Goal: Task Accomplishment & Management: Manage account settings

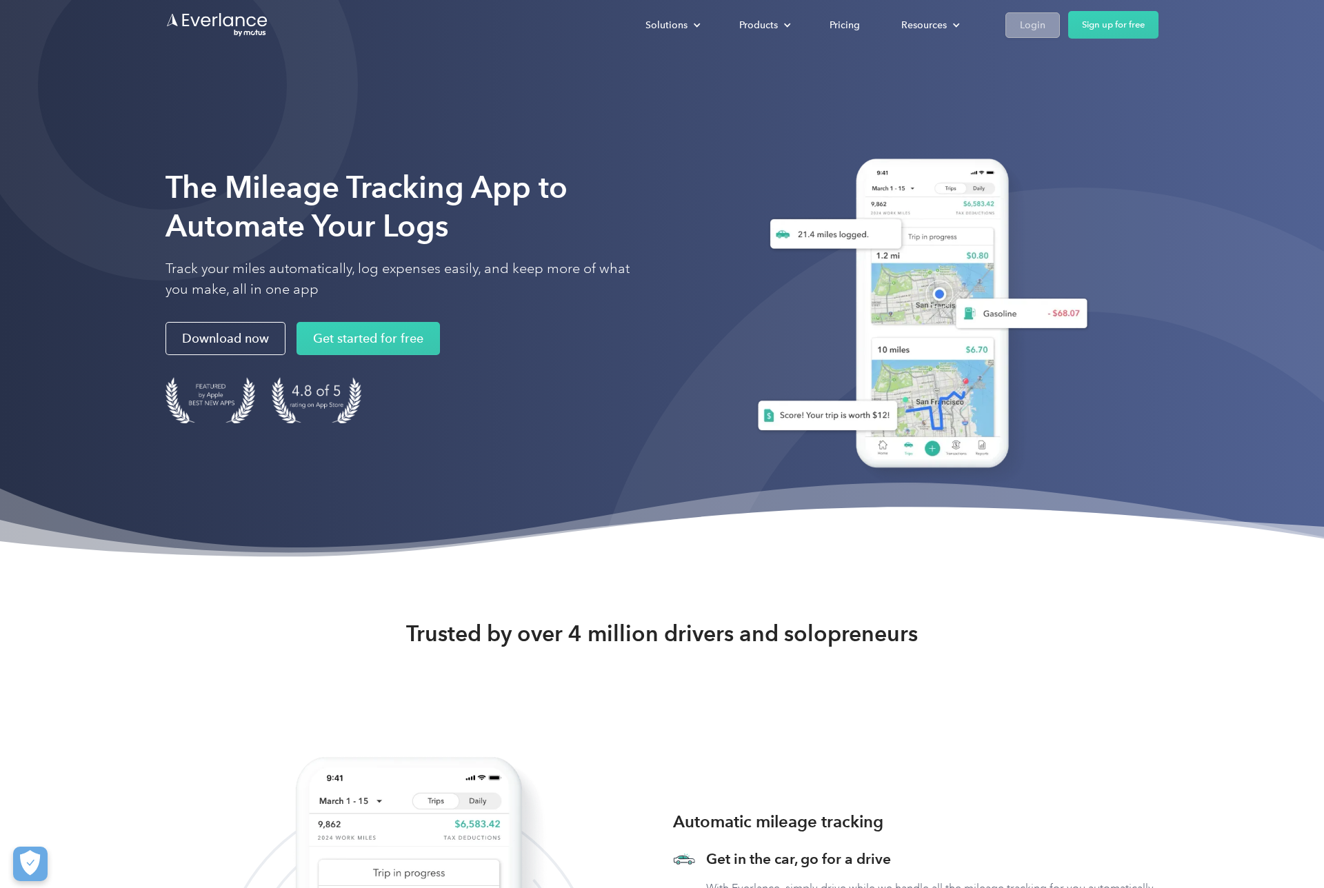
click at [1043, 20] on div "Login" at bounding box center [1033, 25] width 26 height 17
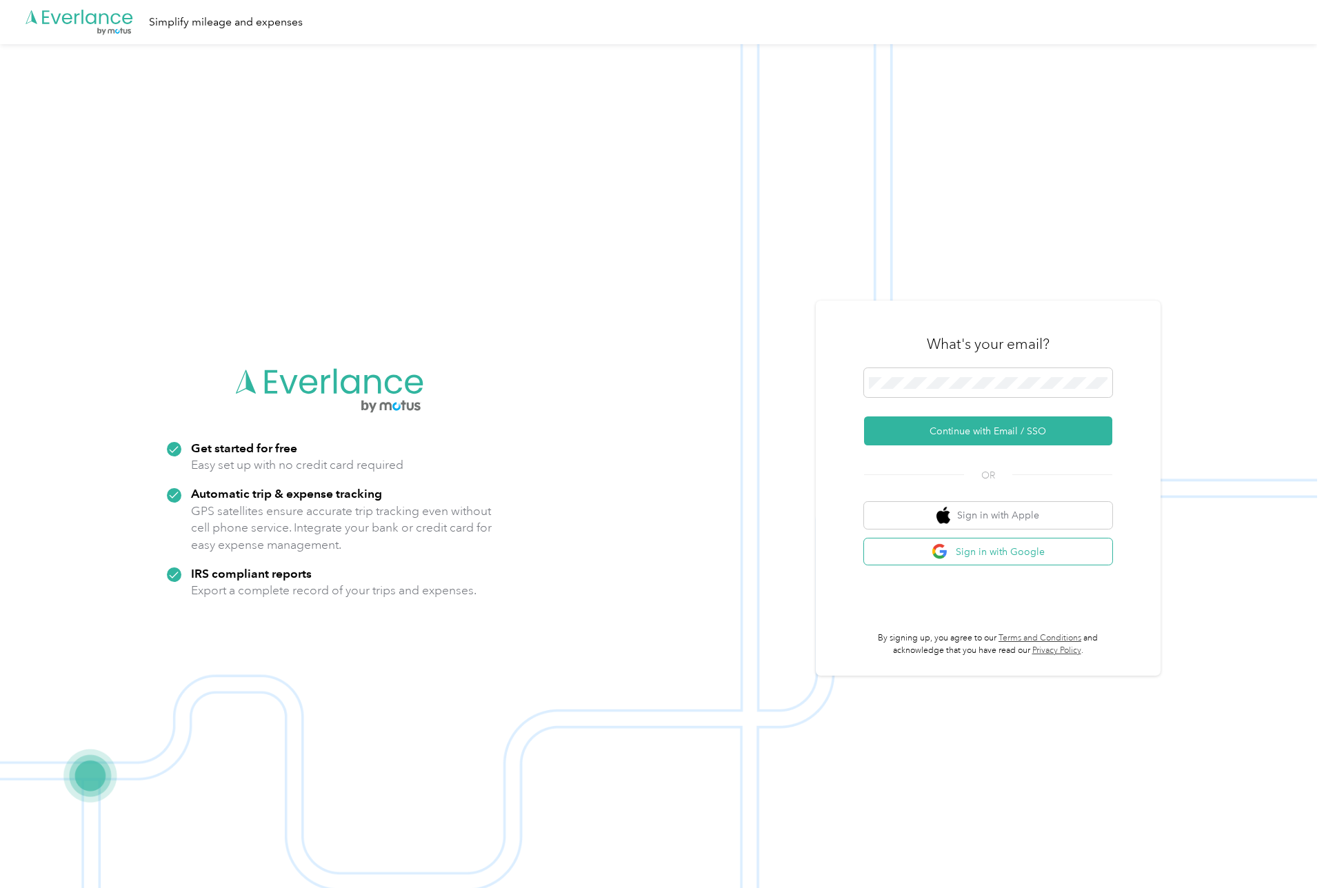
click at [1017, 557] on button "Sign in with Google" at bounding box center [988, 552] width 248 height 27
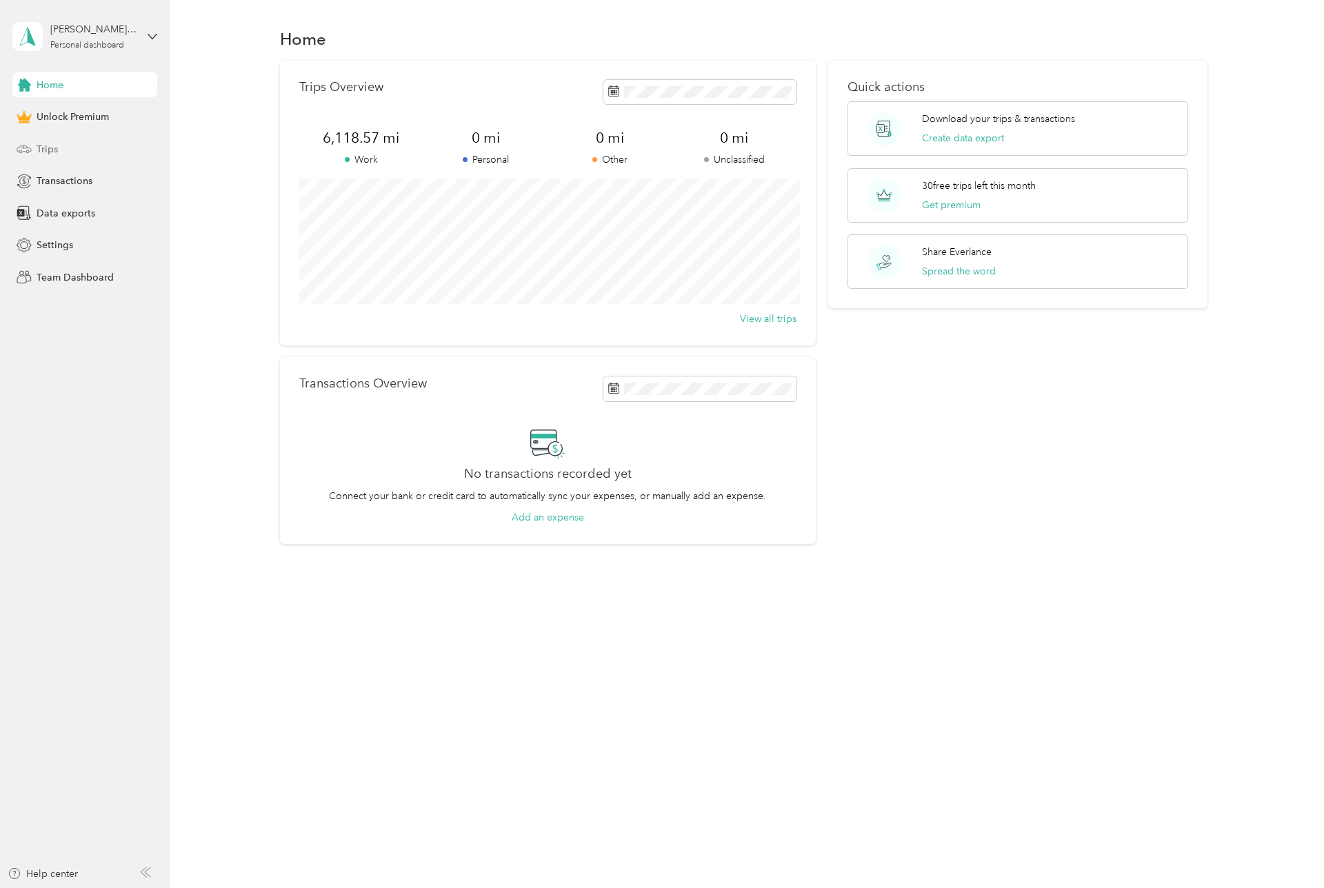
click at [50, 153] on span "Trips" at bounding box center [47, 149] width 21 height 14
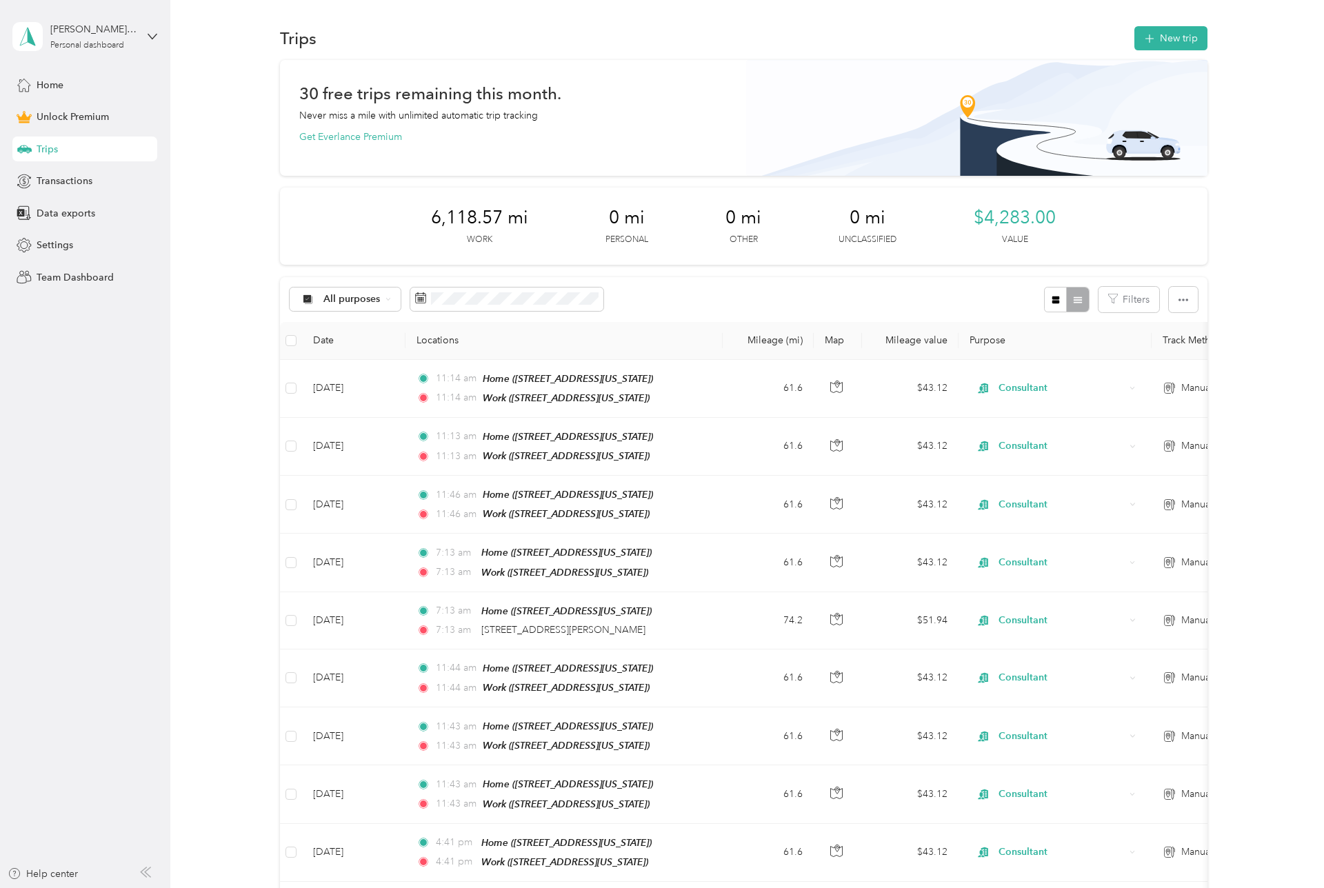
scroll to position [1, 0]
click at [1139, 50] on div "Trips New trip" at bounding box center [744, 37] width 928 height 29
click at [1155, 43] on span "button" at bounding box center [1149, 38] width 11 height 12
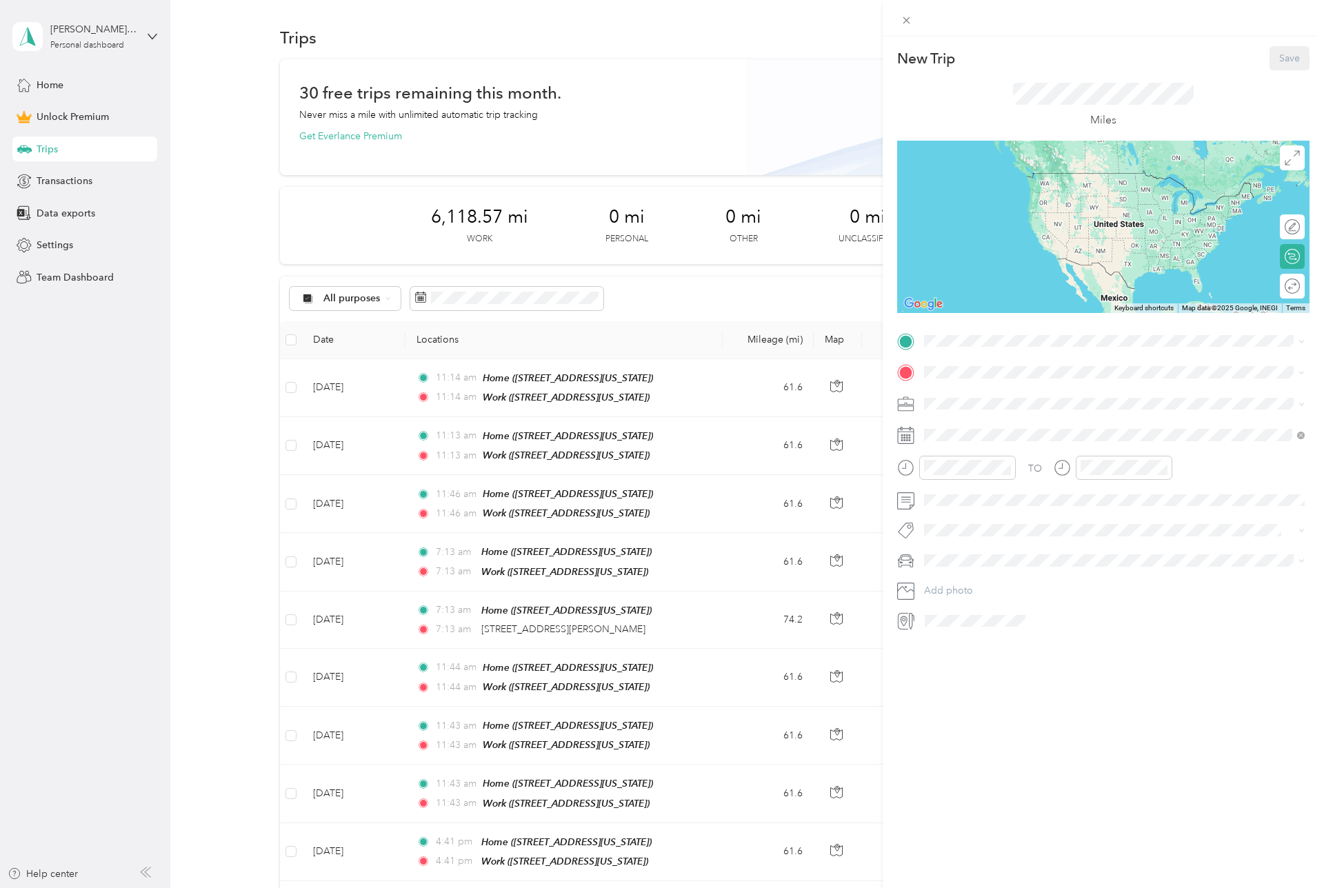
click at [903, 343] on icon at bounding box center [906, 341] width 12 height 12
click at [957, 401] on div "Home 3136 Morlanga Street, 78130, New Braunfels, Texas, United States" at bounding box center [1019, 404] width 138 height 29
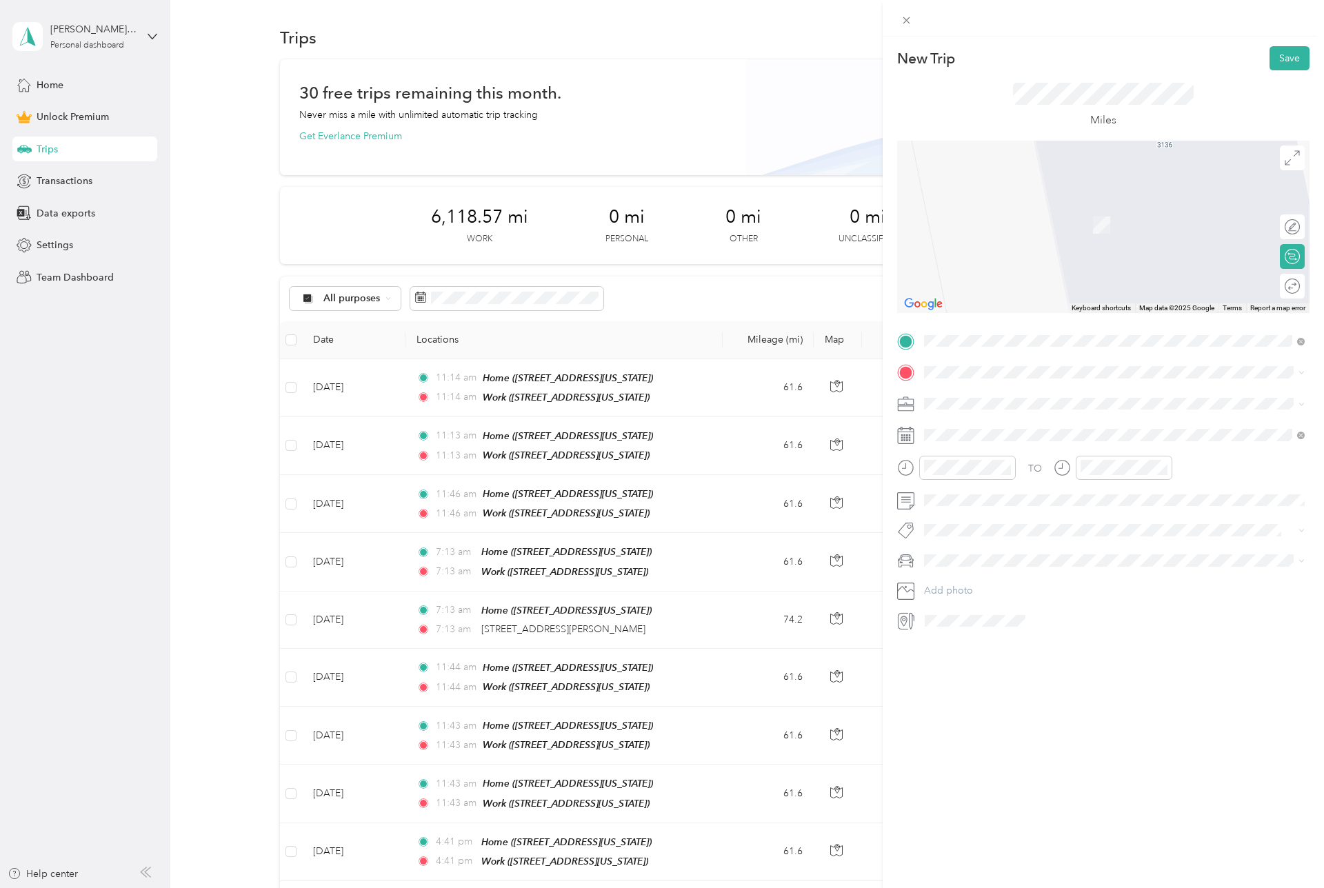
click at [986, 423] on span "1695 State Highway 46 West New Braunfels, Texas 78132, United States" at bounding box center [1019, 417] width 138 height 12
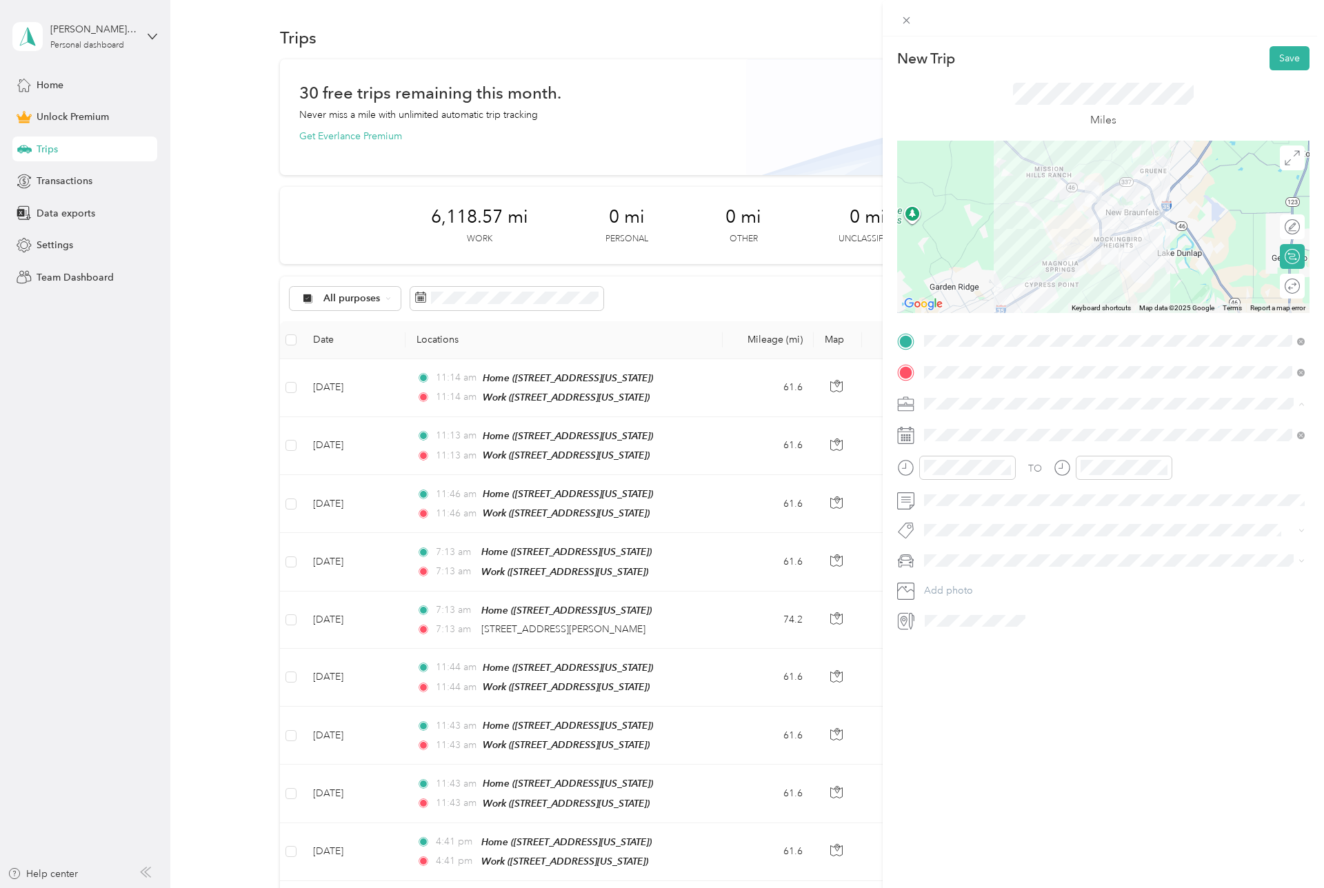
click at [953, 470] on span "Consultant" at bounding box center [952, 476] width 46 height 12
click at [1017, 563] on div "2" at bounding box center [1024, 560] width 18 height 17
click at [1295, 61] on button "Save" at bounding box center [1290, 58] width 40 height 24
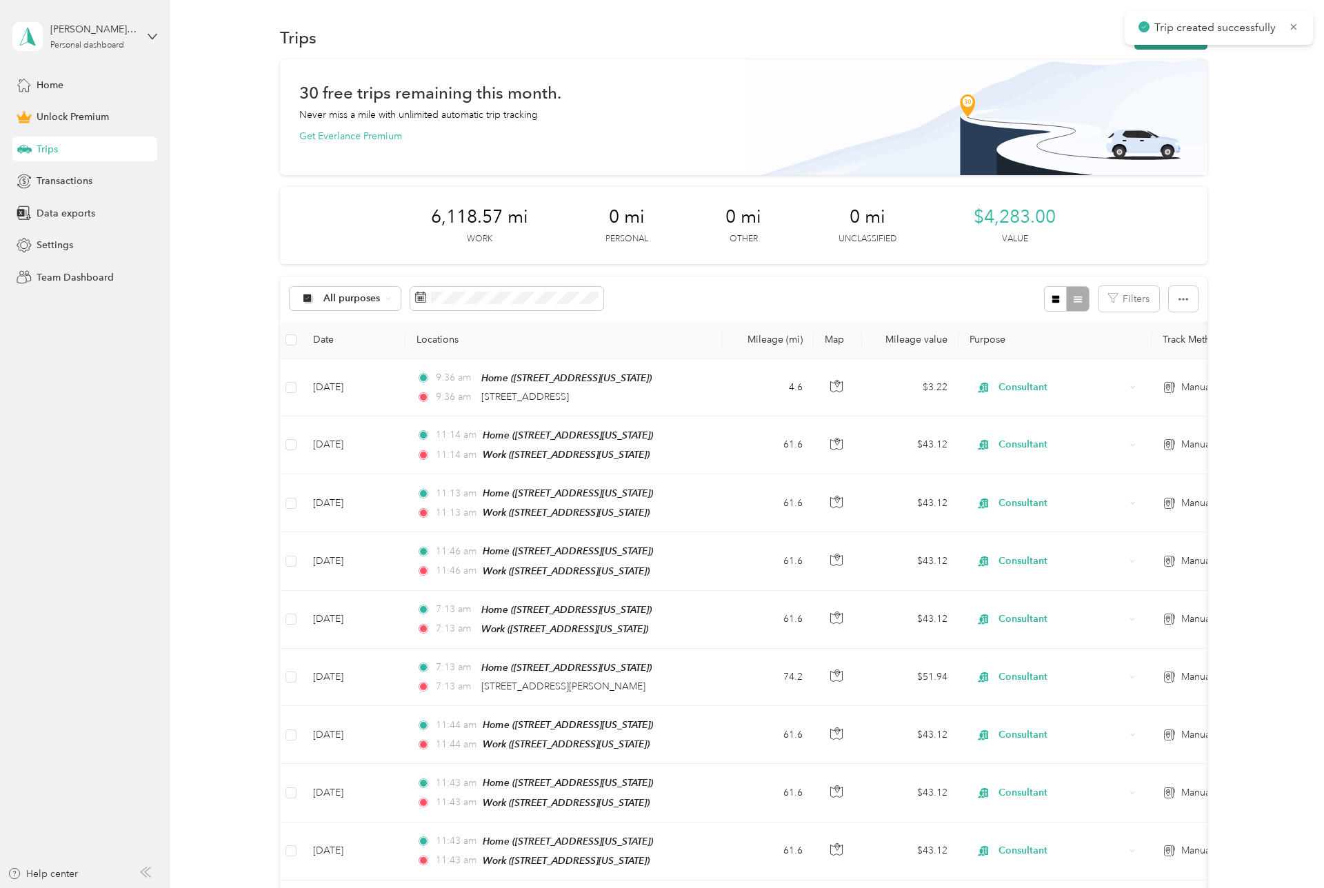
click at [1179, 46] on button "New trip" at bounding box center [1171, 38] width 73 height 24
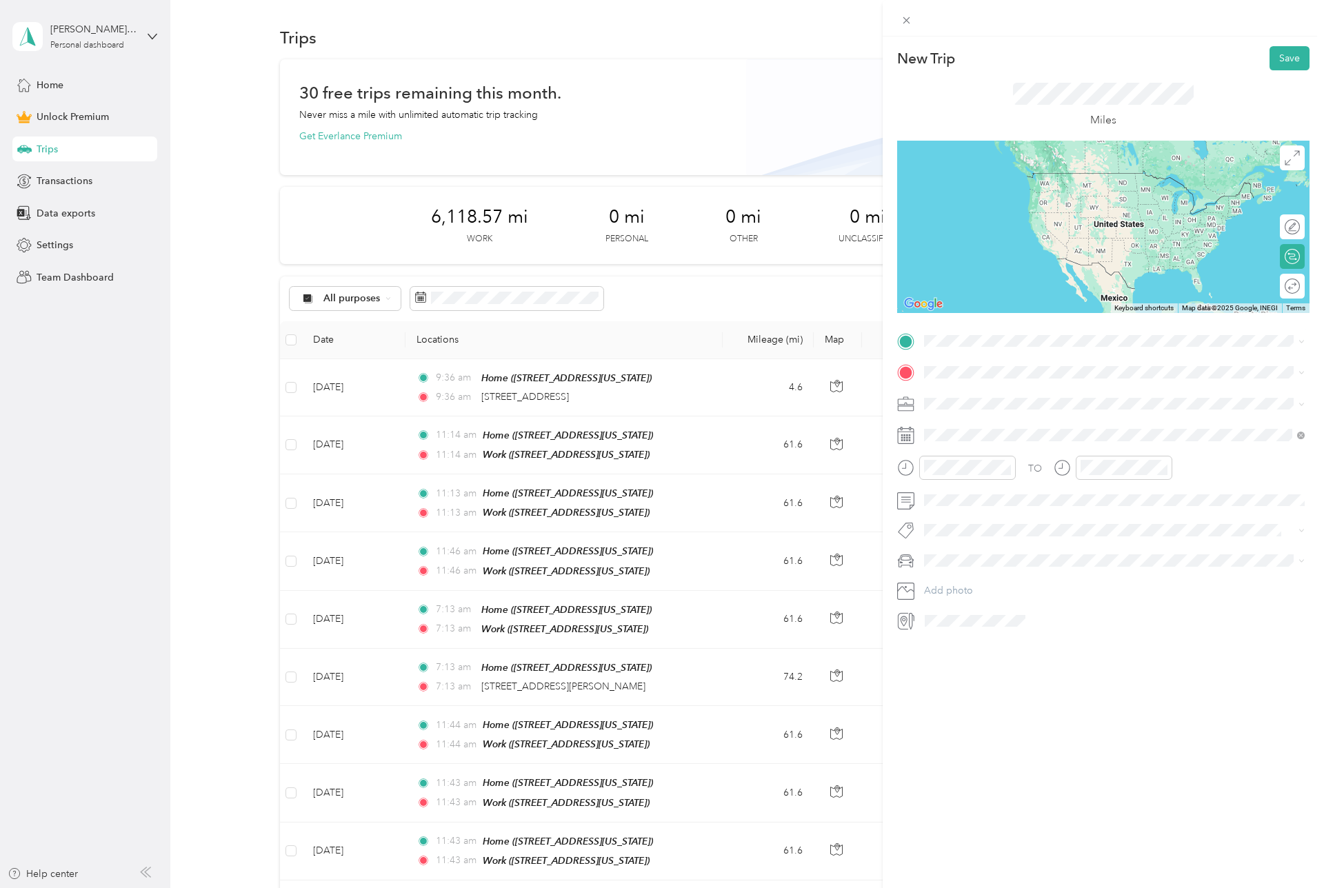
click at [1018, 397] on span "1695 State Highway 46 West New Braunfels, Texas 78132, United States" at bounding box center [1019, 390] width 138 height 12
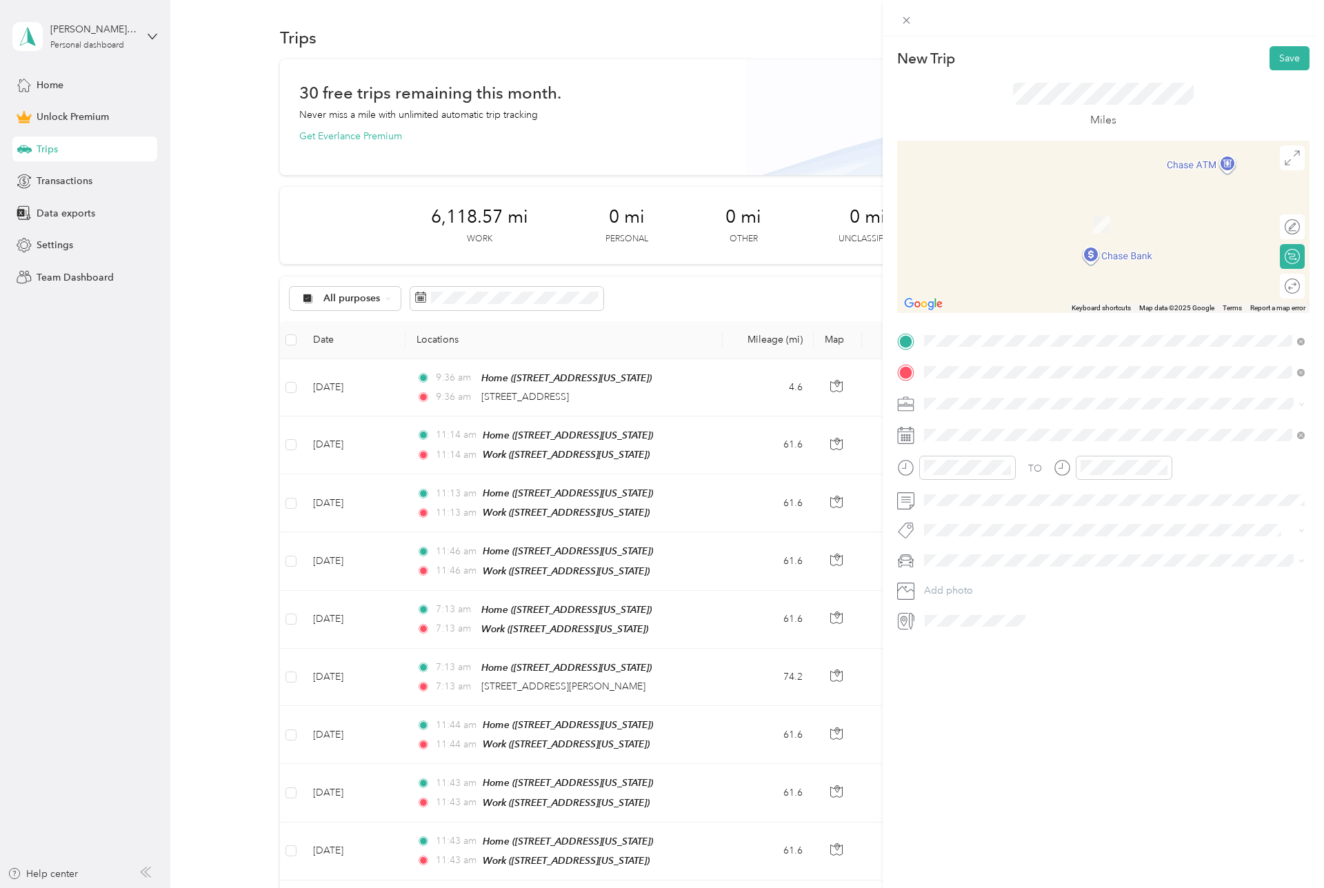
click at [1028, 432] on ol "From search results 9800 Airport Boulevard San Antonio, Texas 78216, United Sta…" at bounding box center [1114, 468] width 390 height 166
click at [991, 417] on span "9800 Airport Boulevard San Antonio, Texas 78216, United States" at bounding box center [1019, 422] width 138 height 12
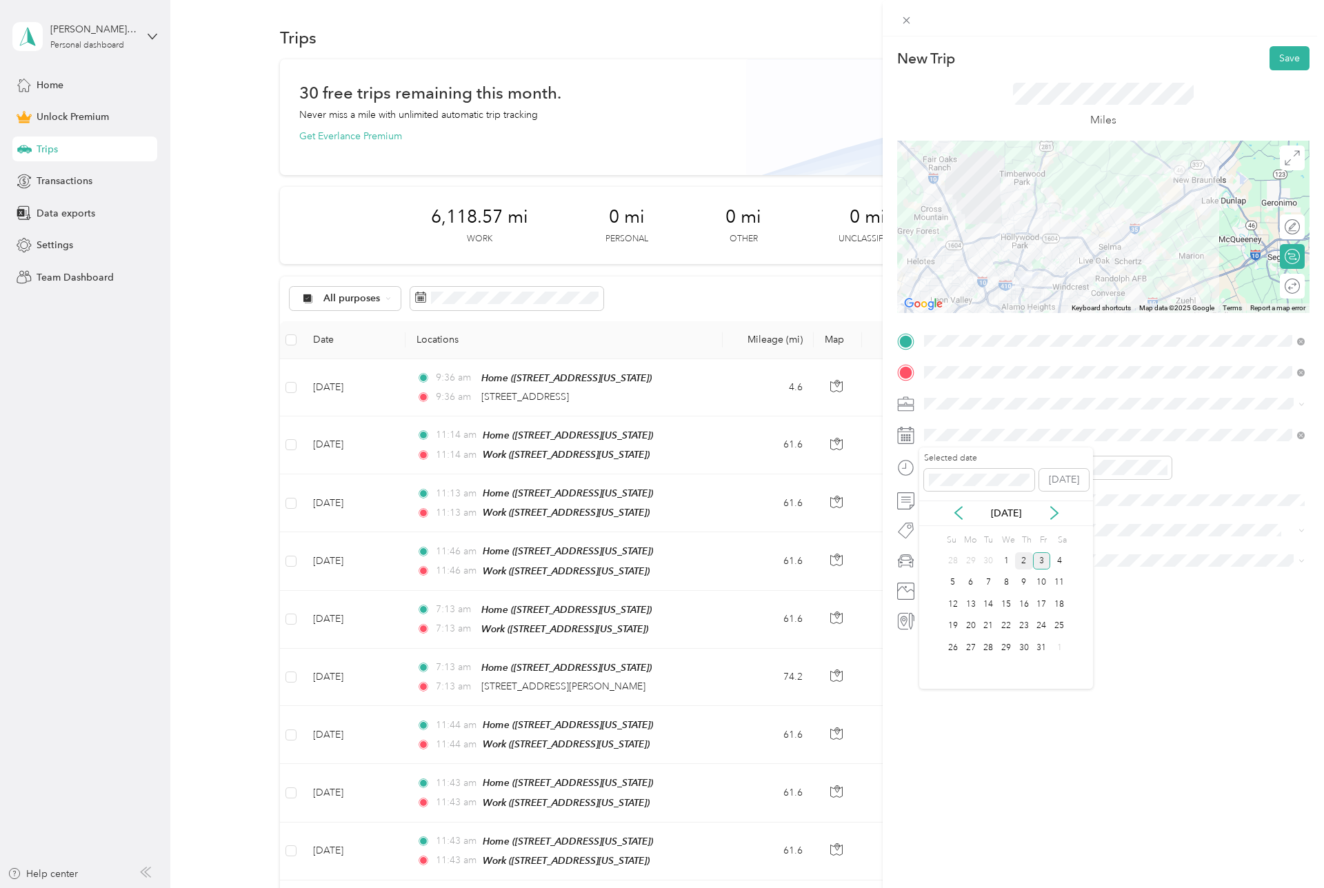
click at [1020, 561] on div "2" at bounding box center [1024, 560] width 18 height 17
click at [1291, 54] on button "Save" at bounding box center [1290, 58] width 40 height 24
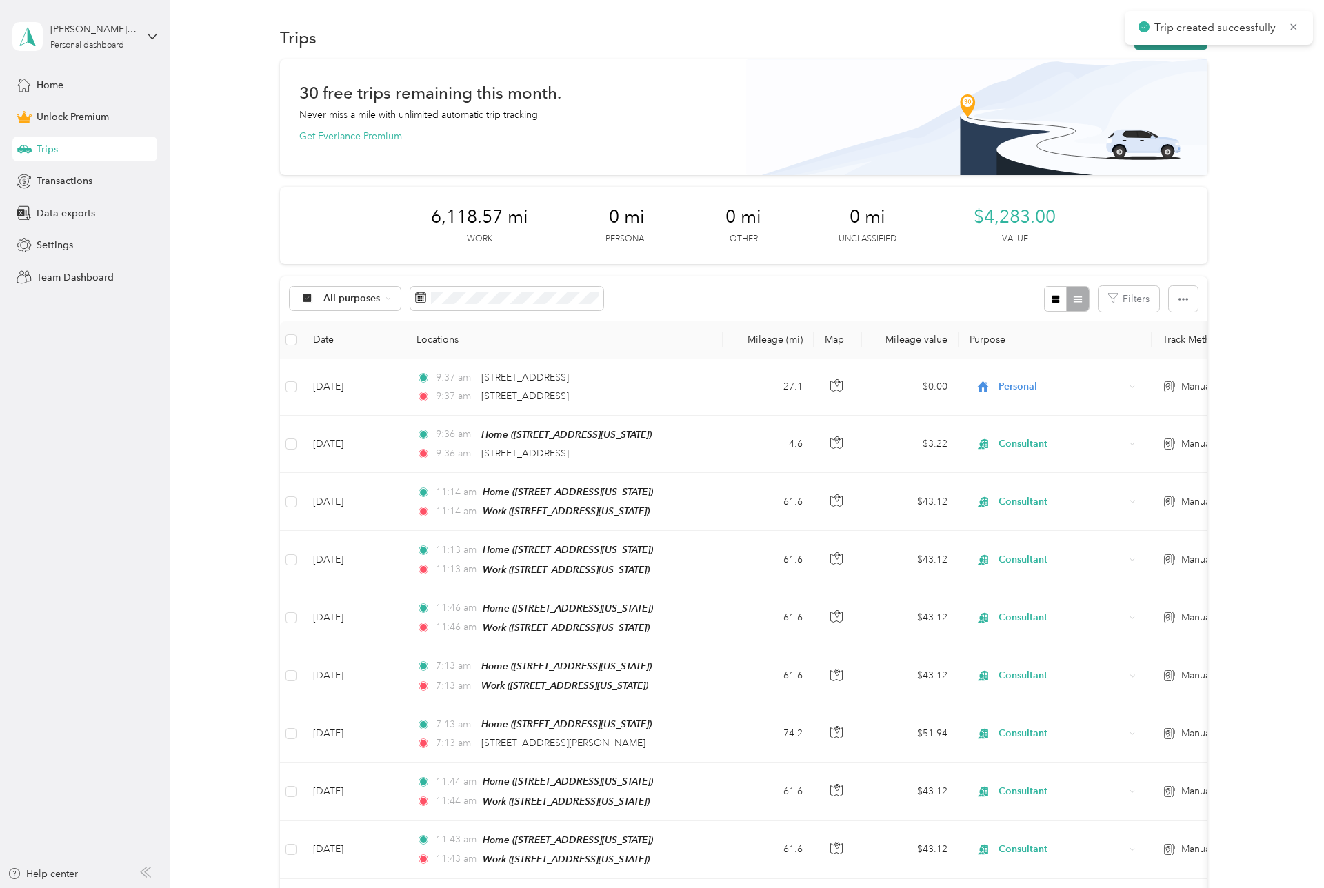
click at [1162, 48] on button "New trip" at bounding box center [1171, 38] width 73 height 24
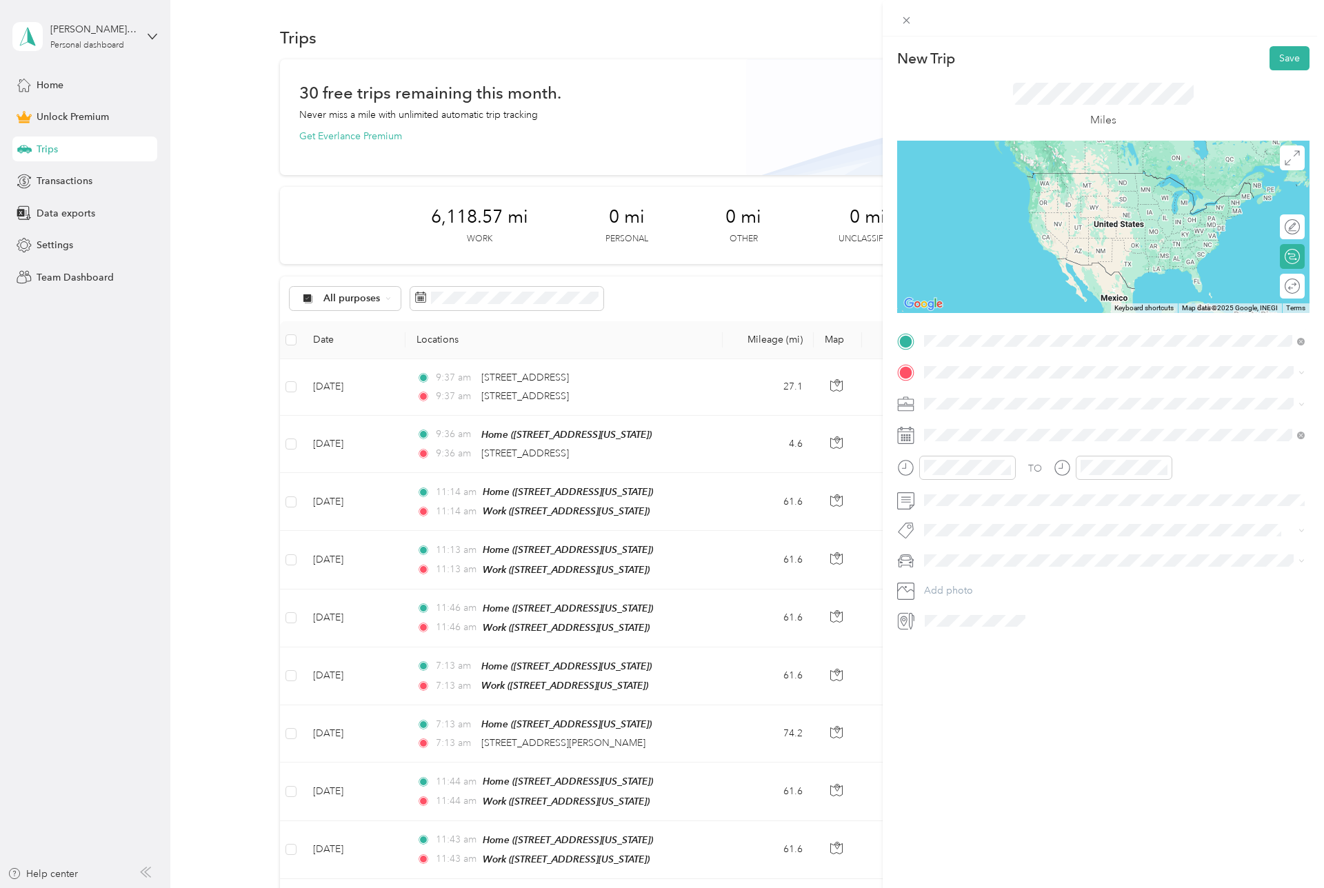
click at [993, 395] on span "9800 Airport Boulevard San Antonio, Texas 78216, United States" at bounding box center [1019, 391] width 138 height 12
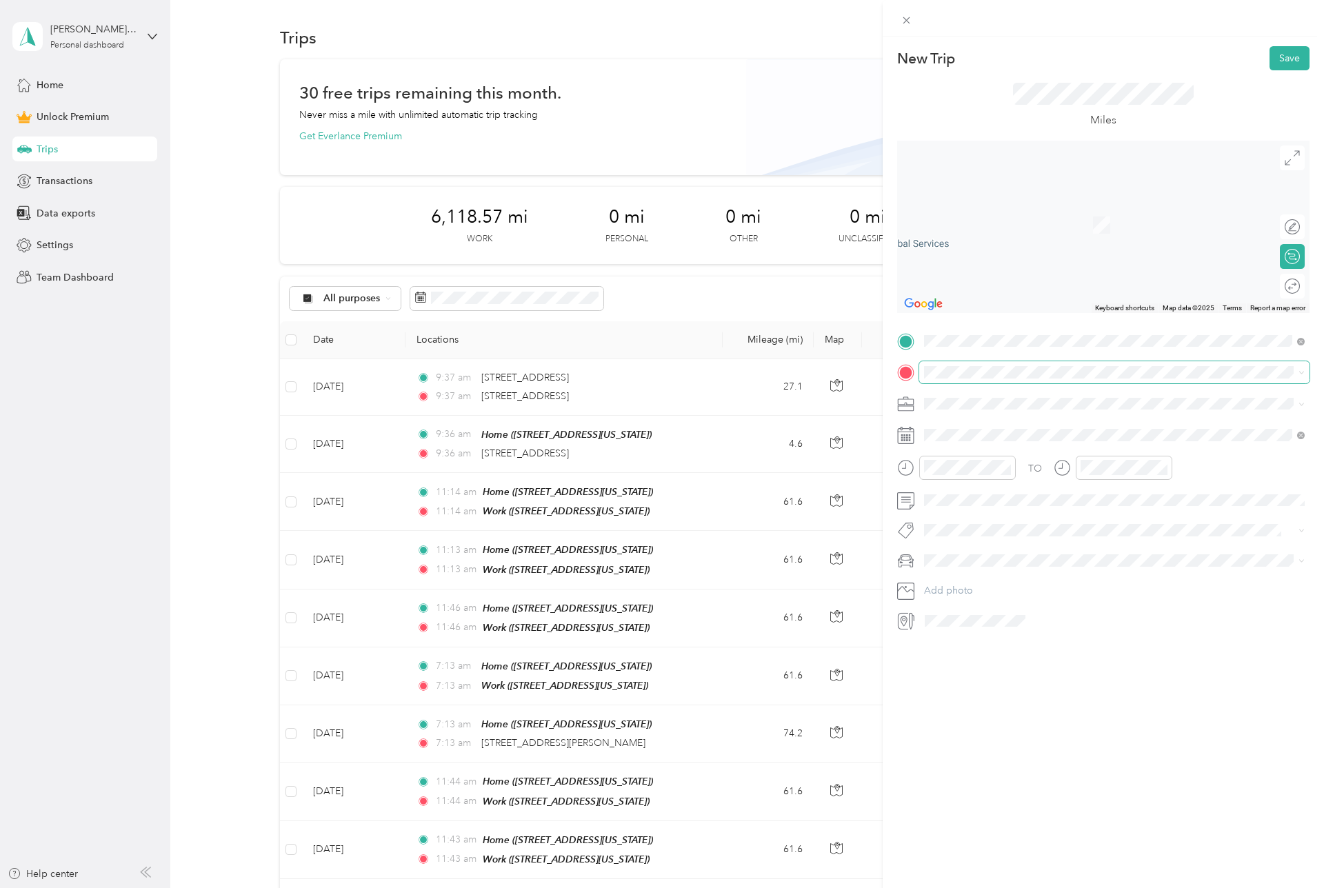
click at [977, 378] on span at bounding box center [1114, 372] width 390 height 22
click at [968, 435] on div "Home 3136 Morlanga Street, 78130, New Braunfels, Texas, United States" at bounding box center [1019, 435] width 138 height 29
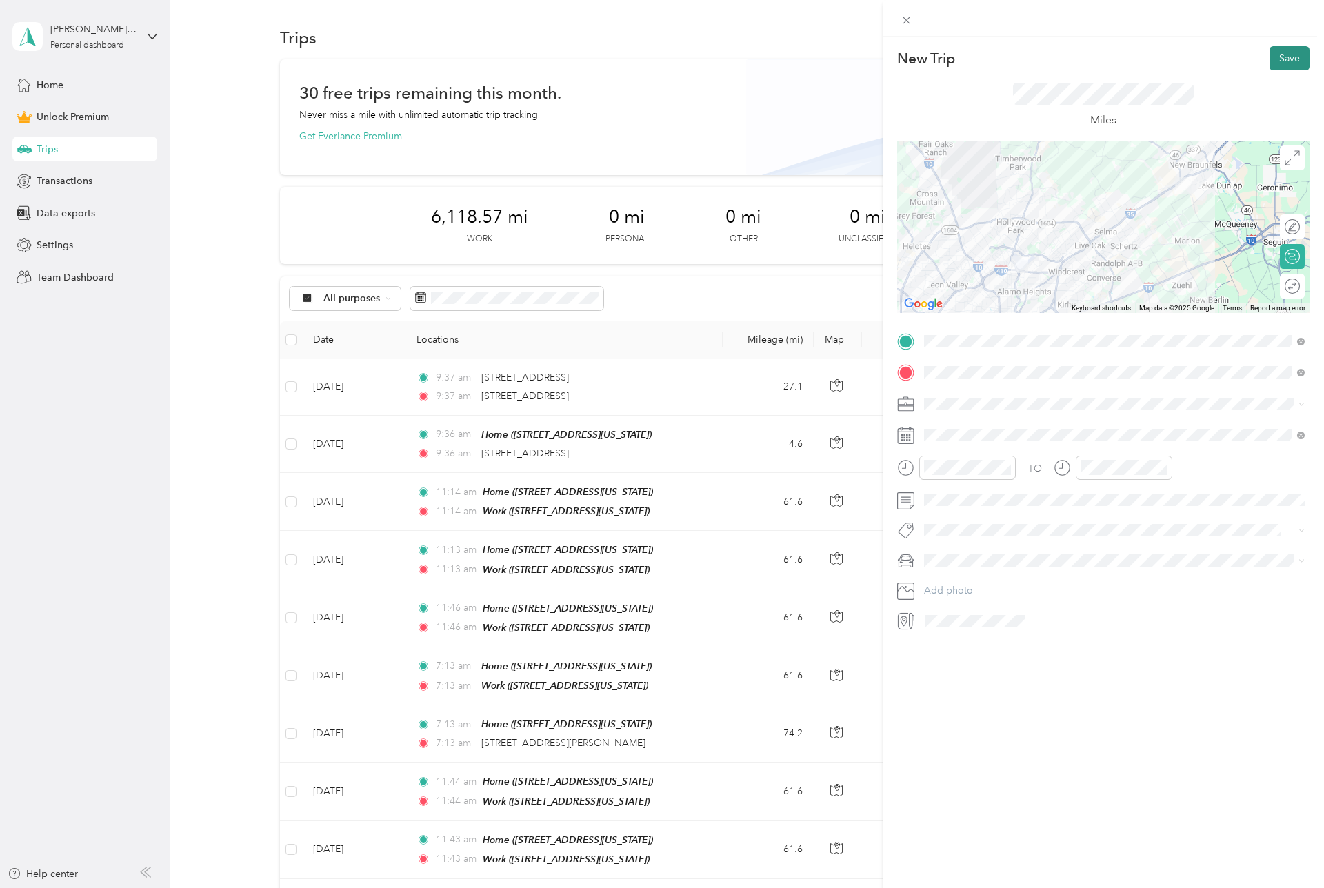
click at [1278, 58] on button "Save" at bounding box center [1290, 58] width 40 height 24
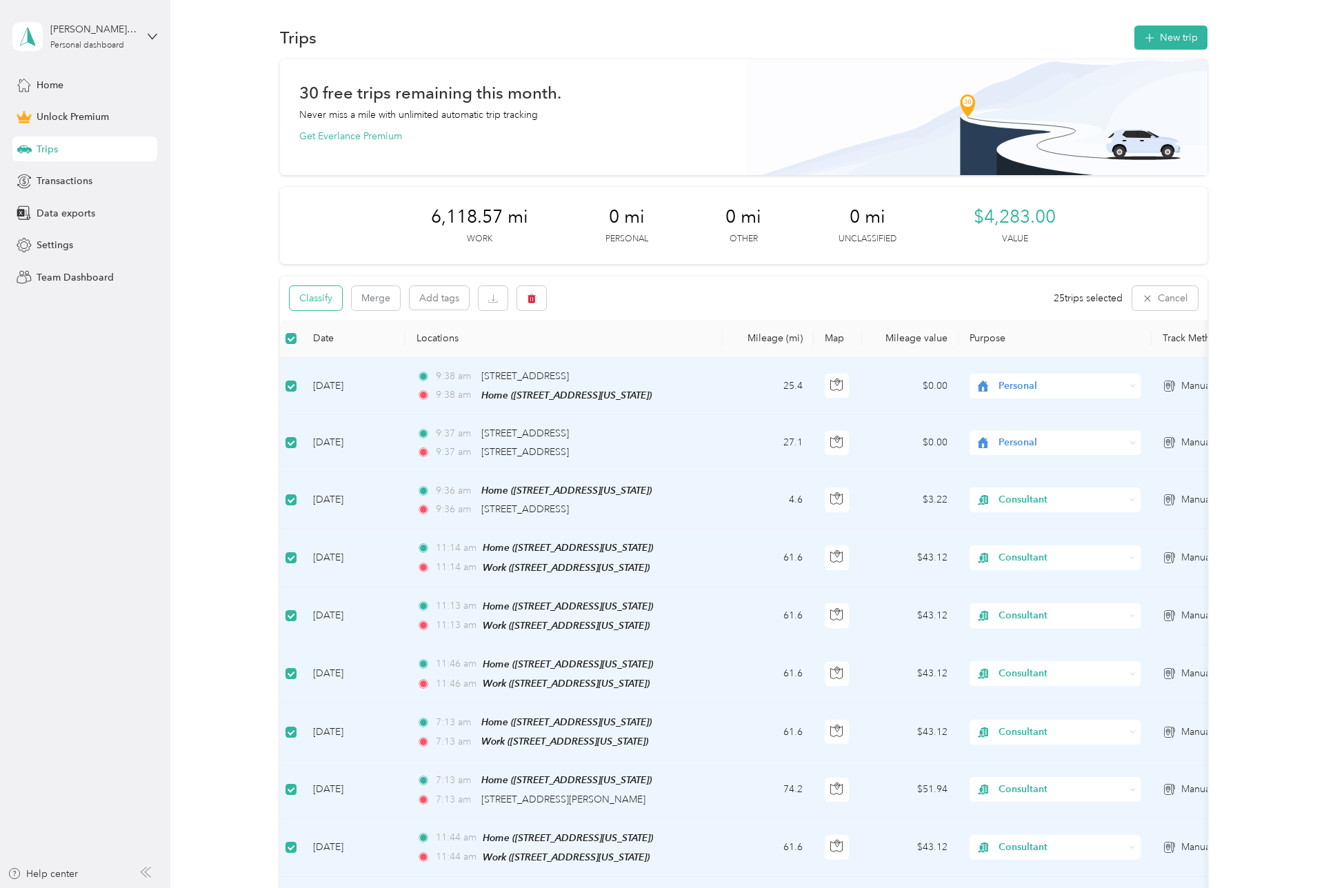
click at [328, 294] on button "Classify" at bounding box center [316, 298] width 52 height 24
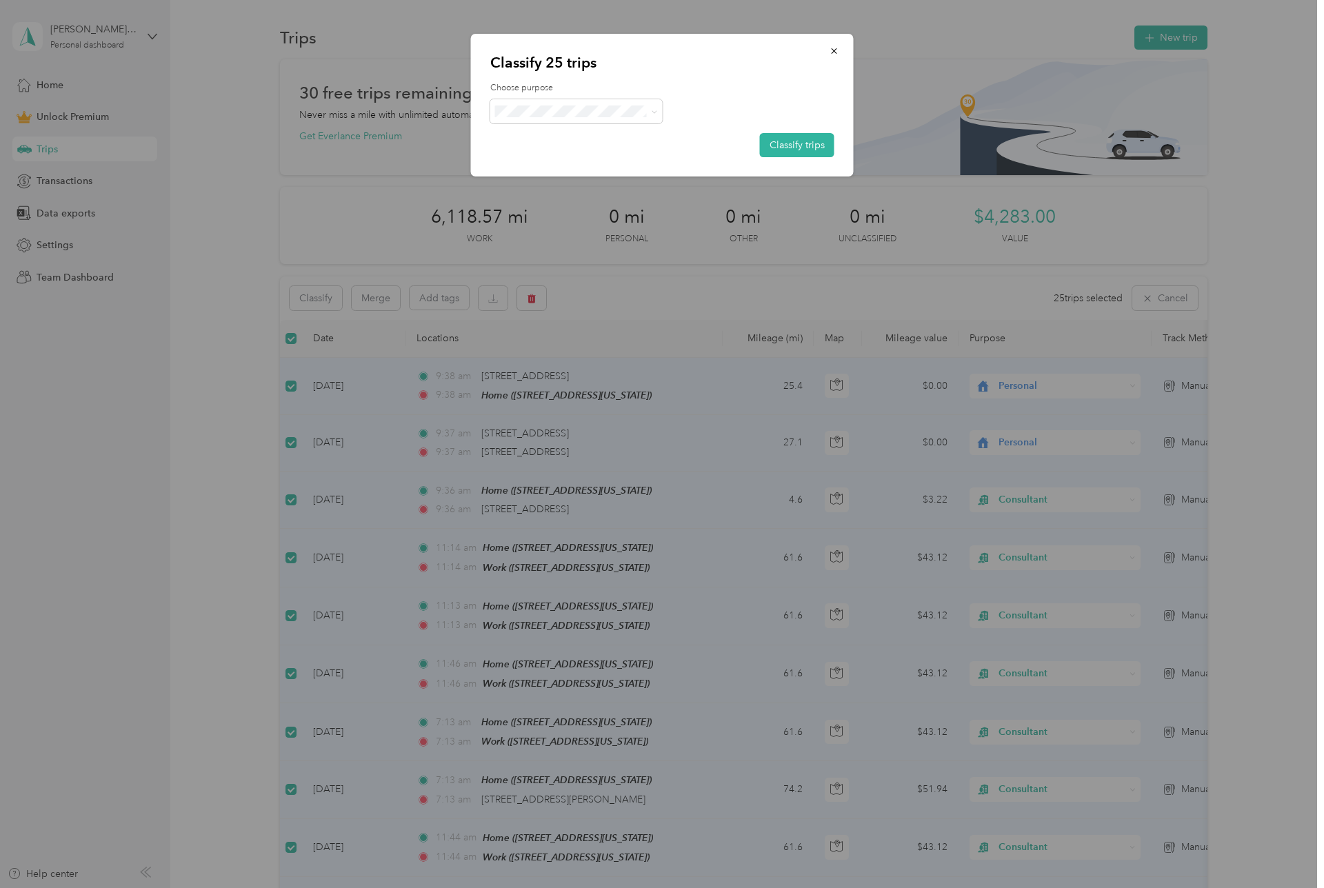
click at [564, 128] on div "Choose purpose Classify trips" at bounding box center [662, 119] width 344 height 75
click at [537, 187] on span "Consultant" at bounding box center [588, 184] width 128 height 14
click at [797, 141] on button "Classify trips" at bounding box center [797, 145] width 74 height 24
